Goal: Task Accomplishment & Management: Manage account settings

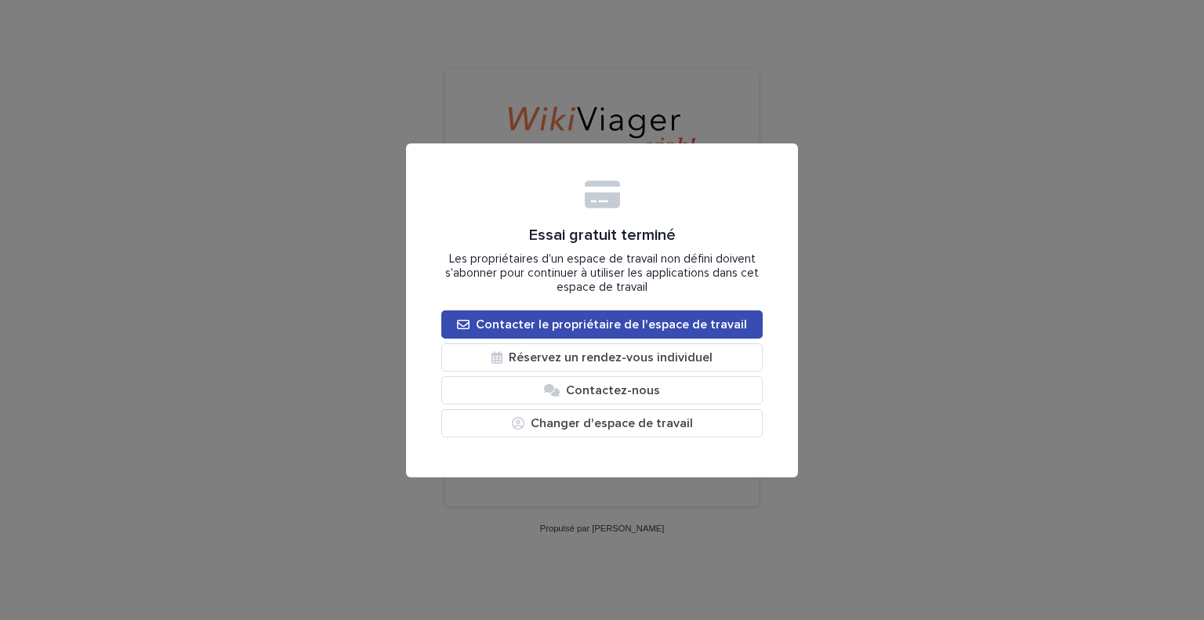
click at [527, 319] on font "Contacter le propriétaire de l'espace de travail" at bounding box center [611, 324] width 271 height 13
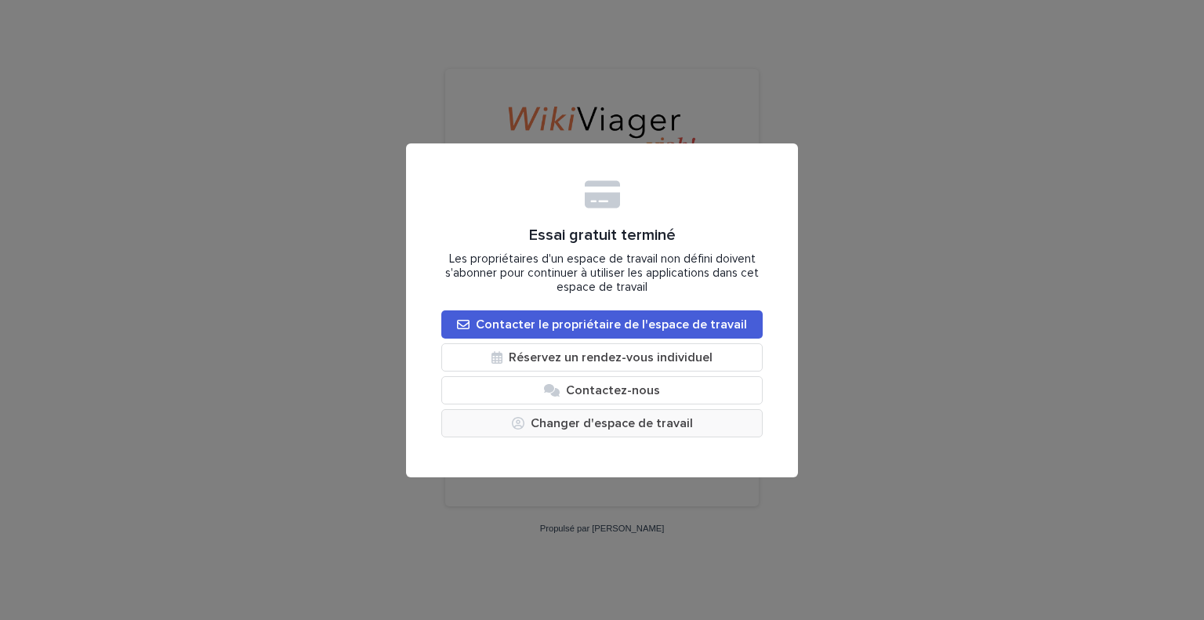
click at [555, 419] on button "Changer d'espace de travail" at bounding box center [601, 423] width 321 height 28
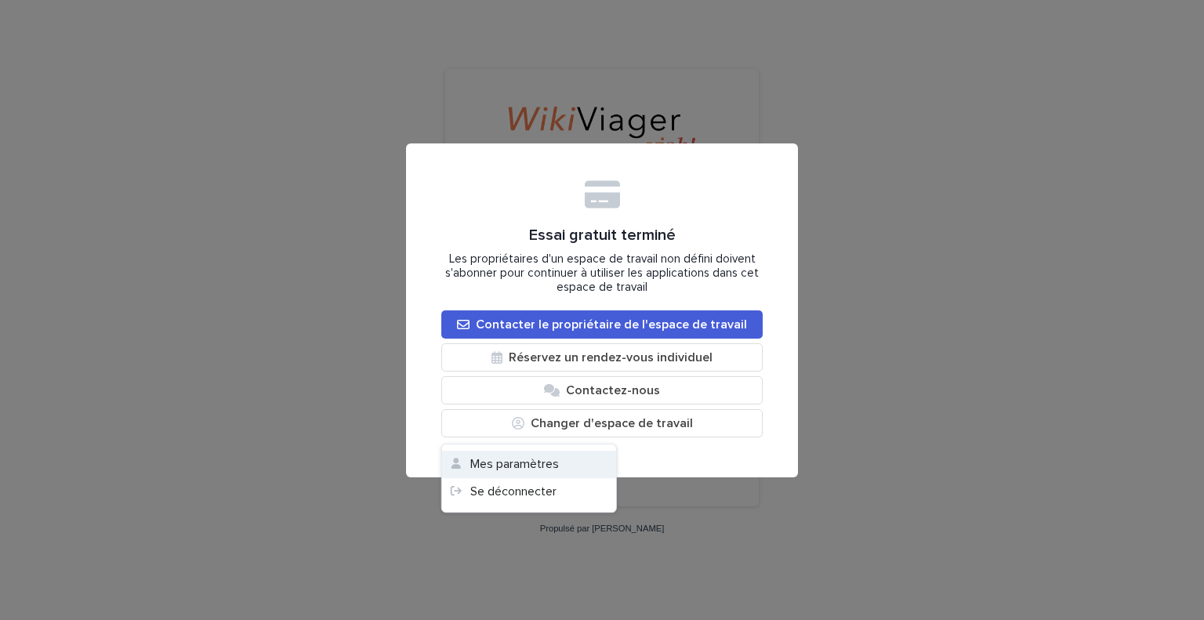
click at [509, 469] on font "Mes paramètres" at bounding box center [514, 464] width 89 height 13
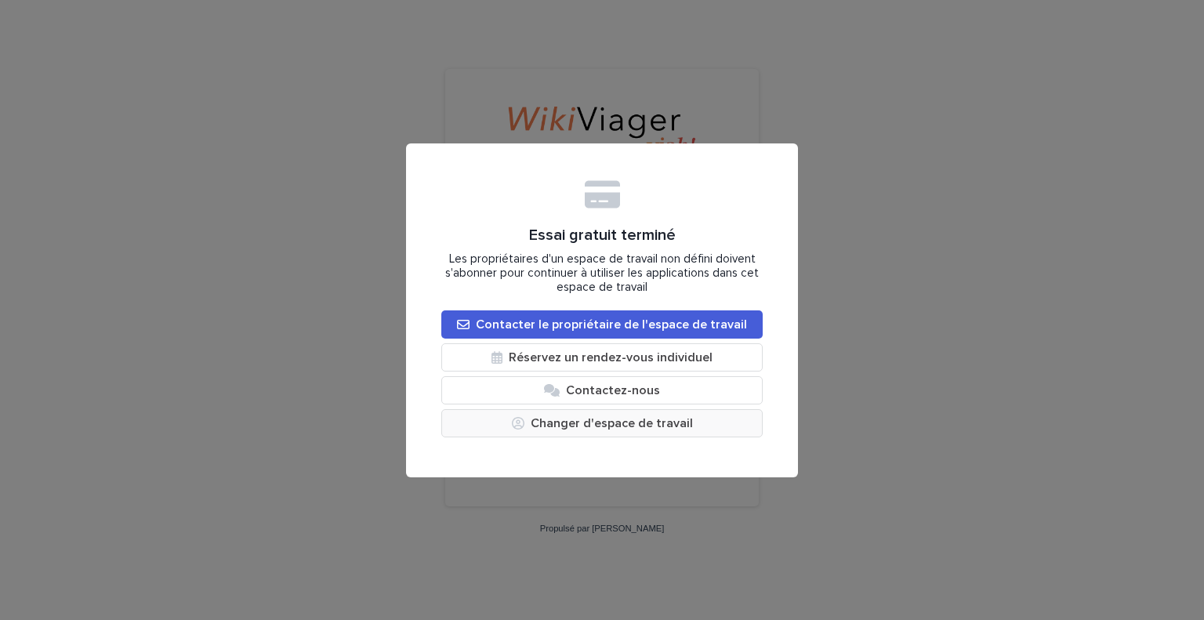
click at [614, 426] on button "Changer d'espace de travail" at bounding box center [601, 423] width 321 height 28
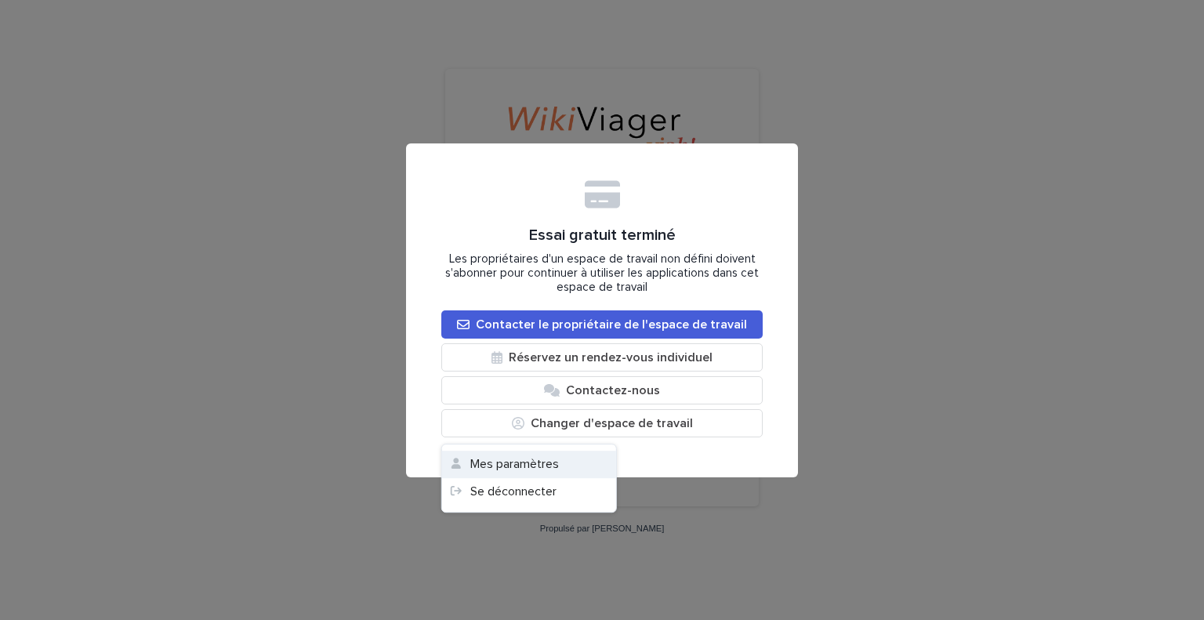
click at [487, 469] on font "Mes paramètres" at bounding box center [514, 464] width 89 height 13
